Goal: Task Accomplishment & Management: Use online tool/utility

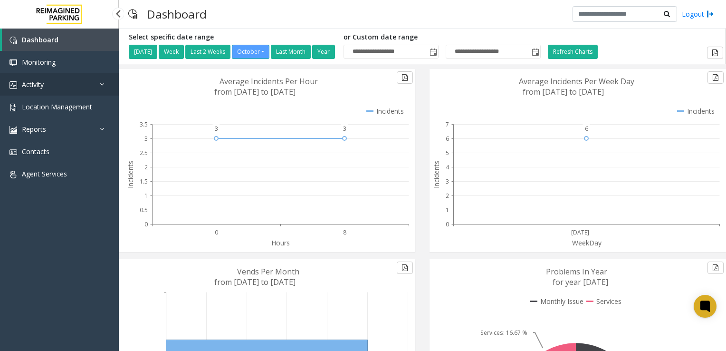
click at [30, 84] on span "Activity" at bounding box center [33, 84] width 22 height 9
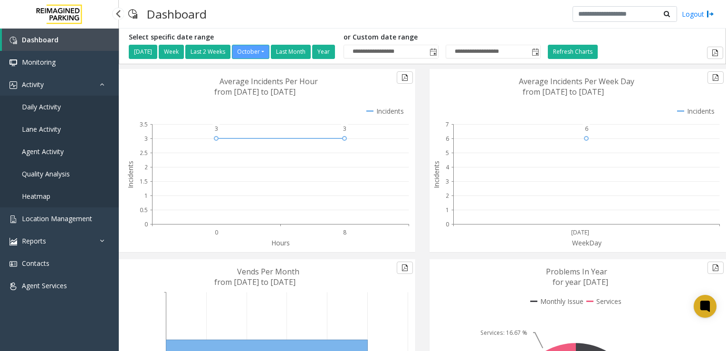
click at [51, 102] on link "Daily Activity" at bounding box center [59, 107] width 119 height 22
click at [49, 107] on span "Daily Activity" at bounding box center [41, 106] width 39 height 9
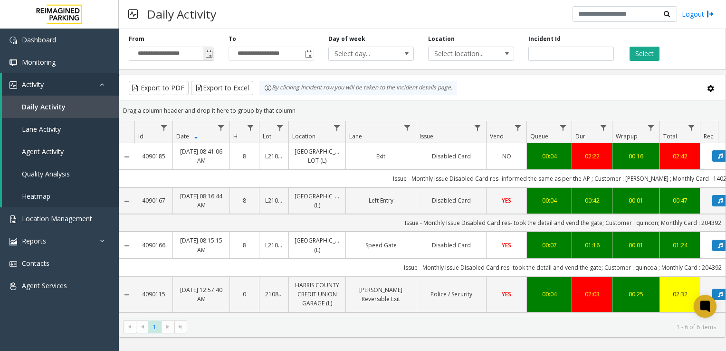
click at [211, 53] on span "Toggle popup" at bounding box center [209, 54] width 8 height 8
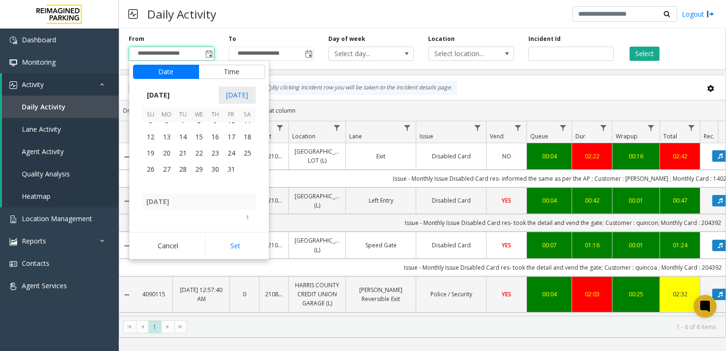
scroll to position [170580, 0]
click at [146, 174] on span "28" at bounding box center [151, 177] width 16 height 16
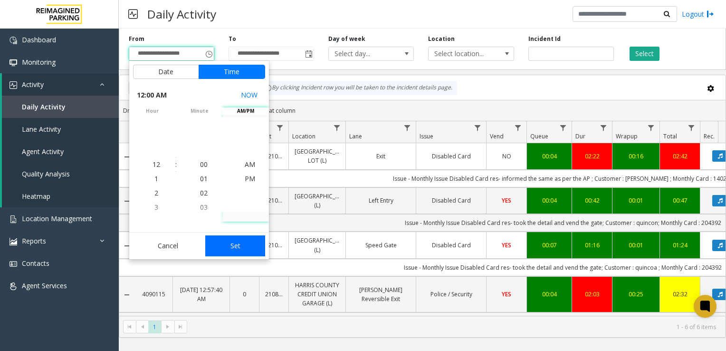
click at [230, 246] on button "Set" at bounding box center [235, 245] width 60 height 21
type input "**********"
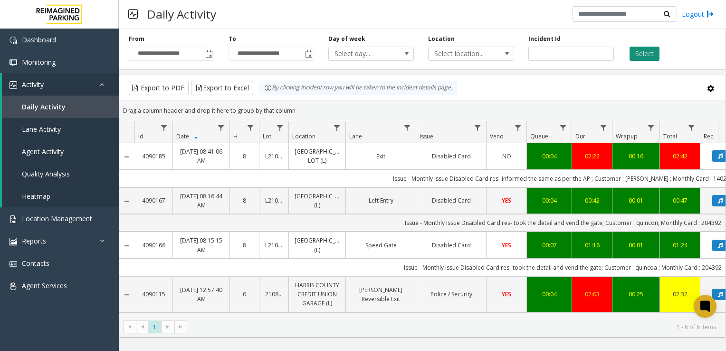
click at [651, 58] on button "Select" at bounding box center [645, 54] width 30 height 14
click at [222, 88] on button "Export to Excel" at bounding box center [222, 88] width 62 height 14
